Goal: Task Accomplishment & Management: Use online tool/utility

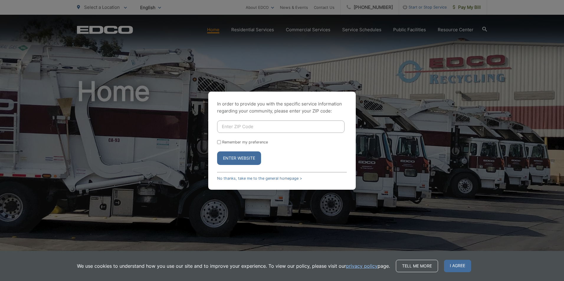
click at [221, 127] on input "Enter ZIP Code" at bounding box center [280, 127] width 127 height 12
type input "92108"
click at [243, 157] on button "Enter Website" at bounding box center [239, 159] width 44 height 14
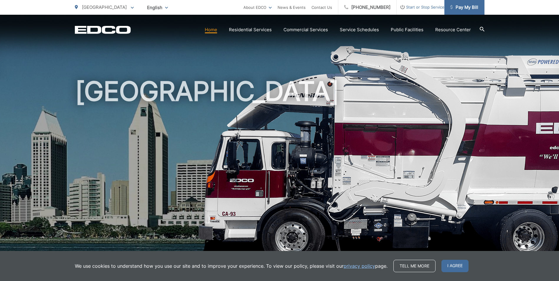
click at [465, 6] on span "Pay My Bill" at bounding box center [465, 7] width 28 height 7
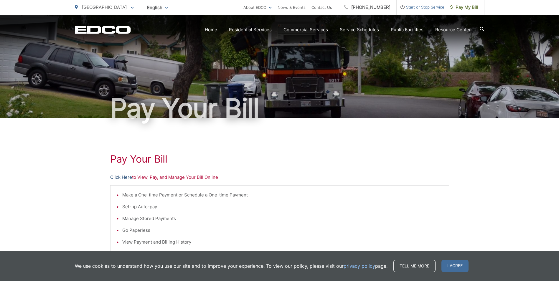
click at [127, 177] on link "Click Here" at bounding box center [121, 177] width 22 height 7
